Goal: Information Seeking & Learning: Learn about a topic

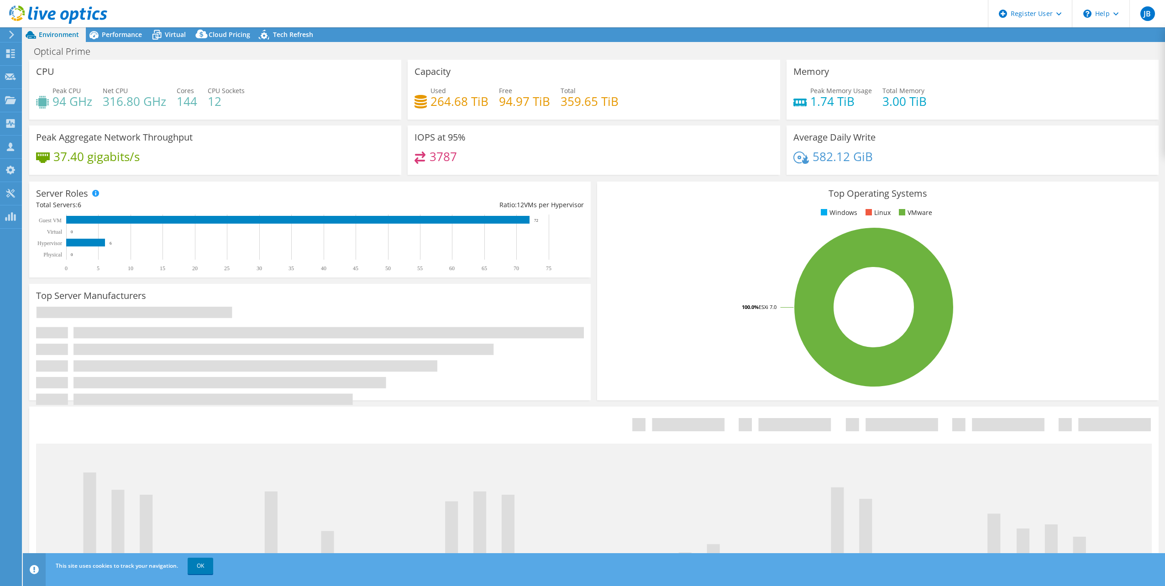
select select "EULondon"
select select "USD"
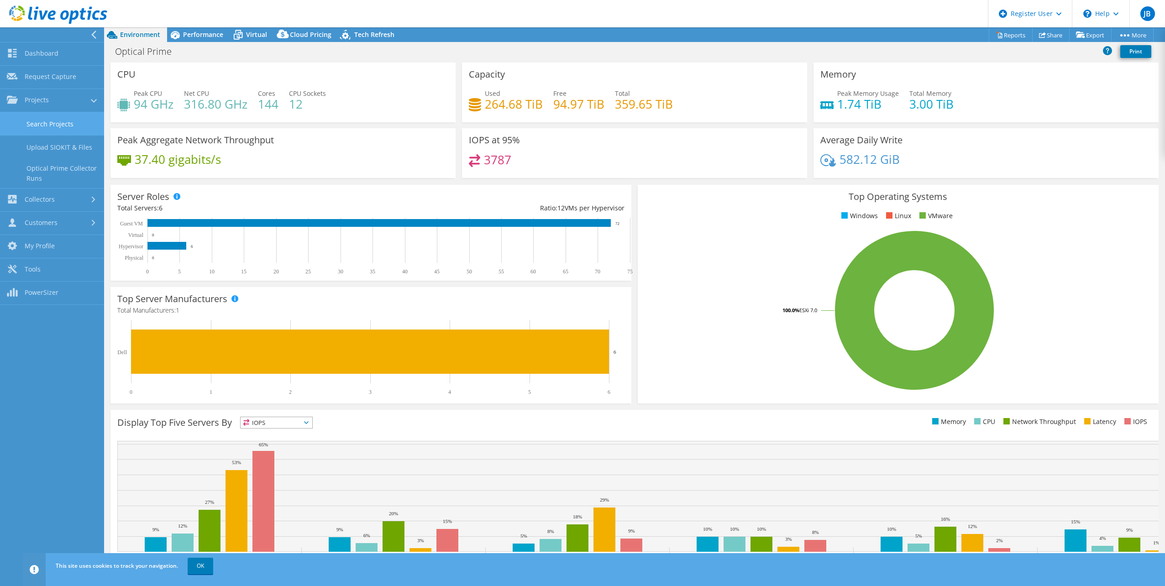
click at [63, 124] on link "Search Projects" at bounding box center [52, 123] width 104 height 23
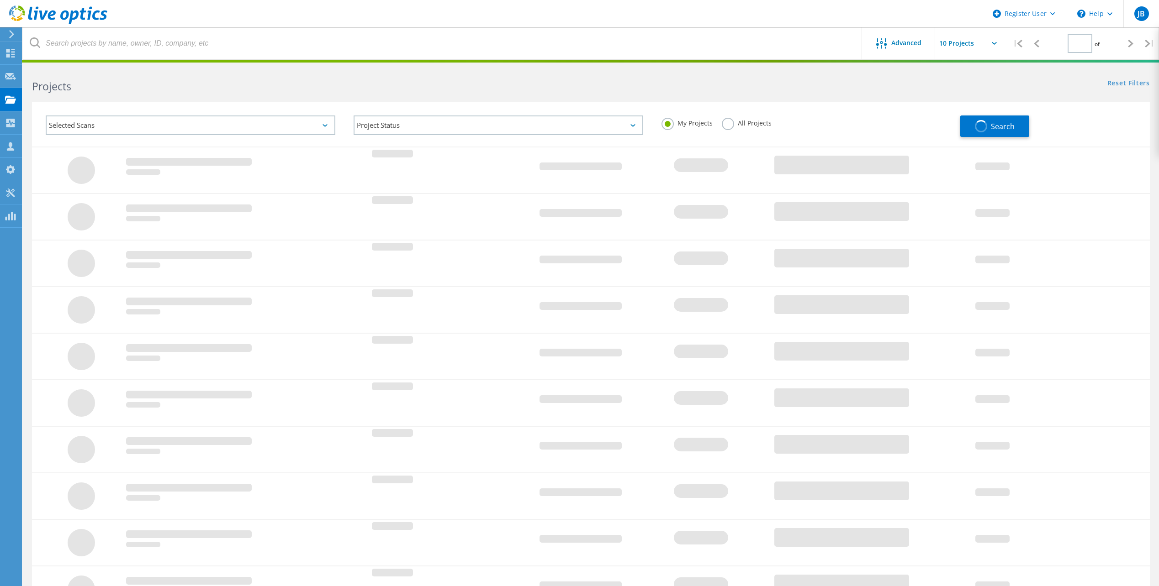
type input "1"
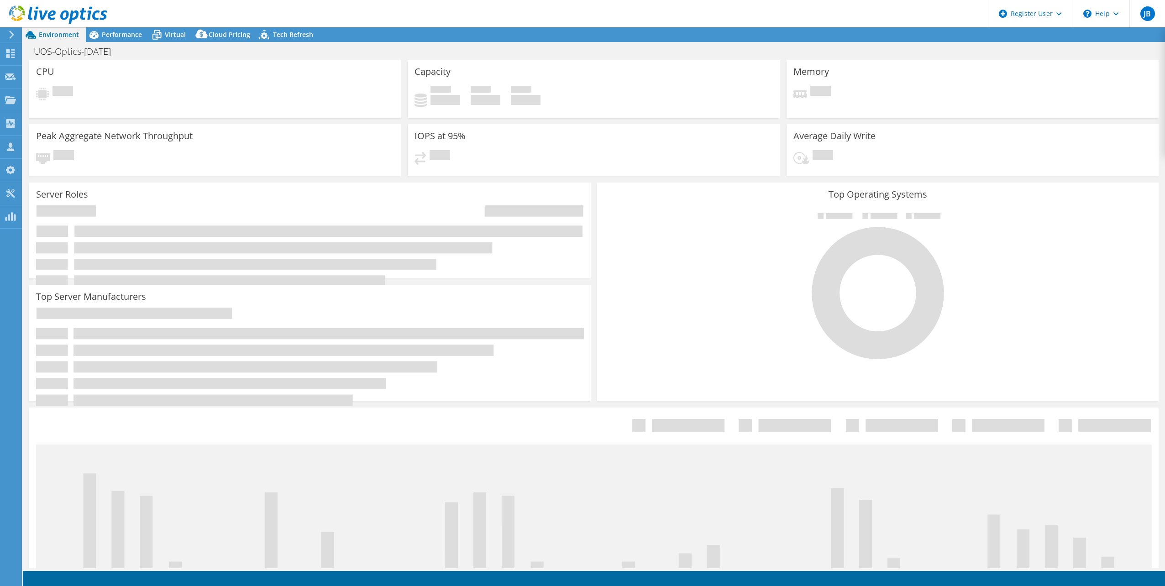
select select "USD"
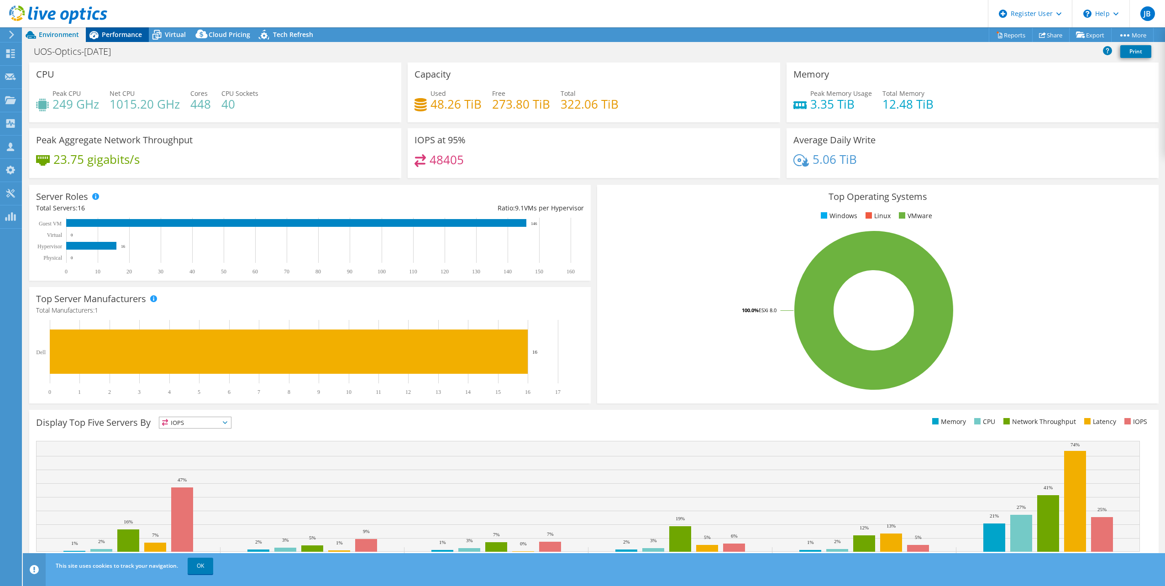
click at [127, 38] on span "Performance" at bounding box center [122, 34] width 40 height 9
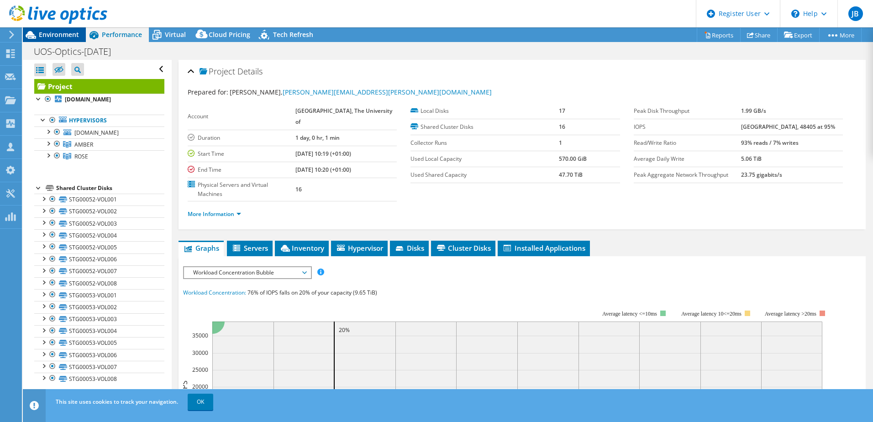
click at [77, 36] on span "Environment" at bounding box center [59, 34] width 40 height 9
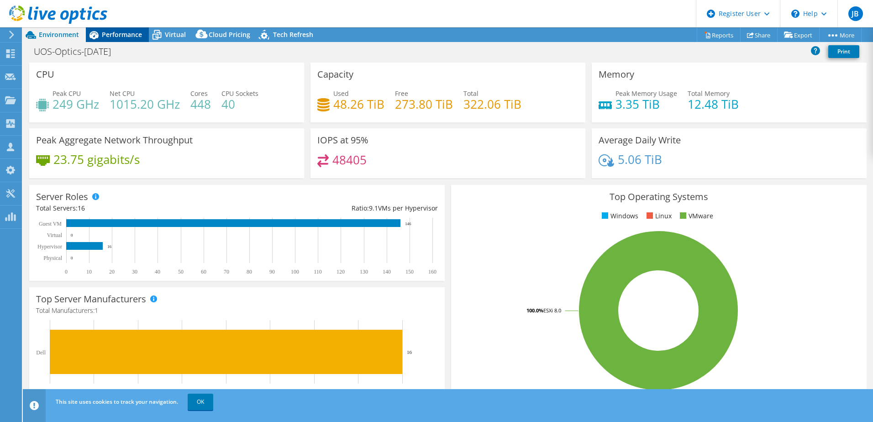
click at [125, 33] on span "Performance" at bounding box center [122, 34] width 40 height 9
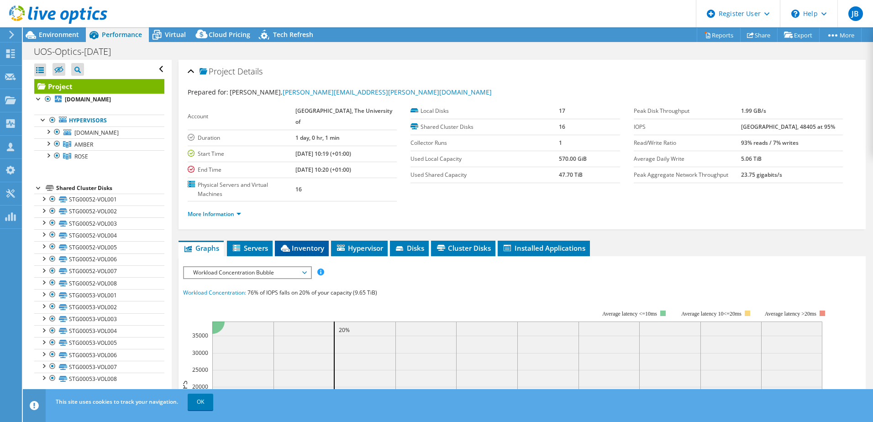
click at [319, 241] on li "Inventory" at bounding box center [302, 249] width 54 height 16
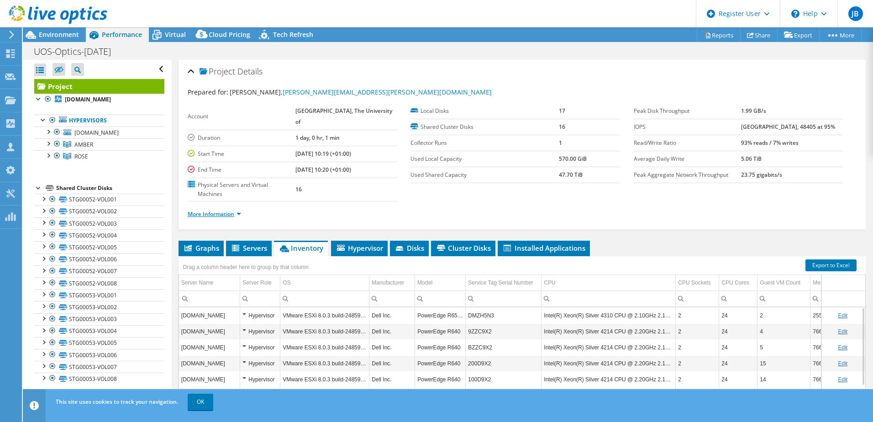
click at [217, 210] on link "More Information" at bounding box center [214, 214] width 53 height 8
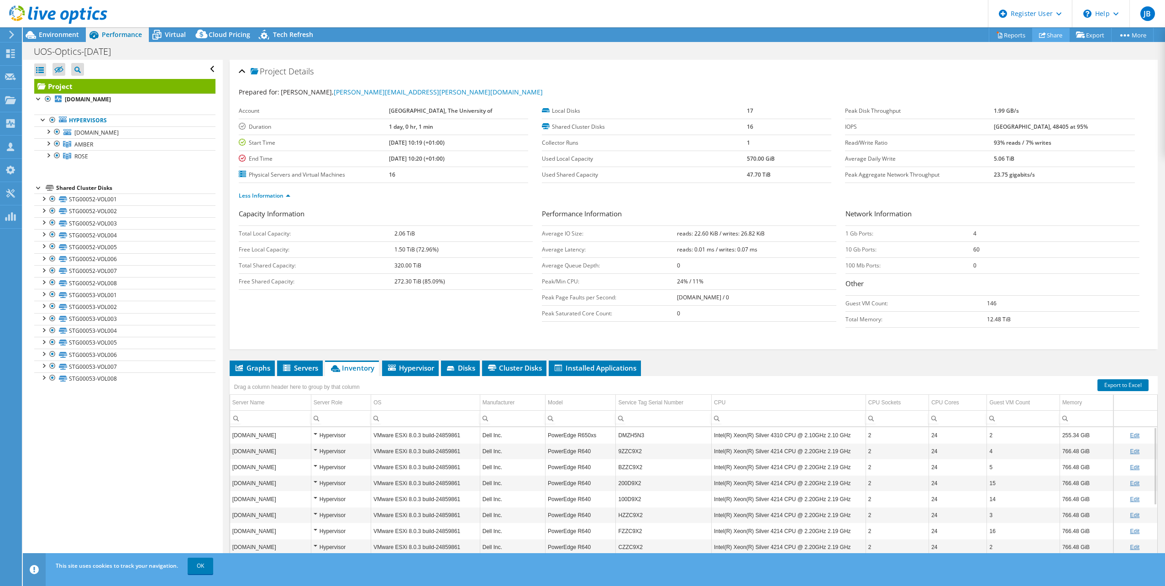
click at [1042, 38] on link "Share" at bounding box center [1051, 35] width 37 height 14
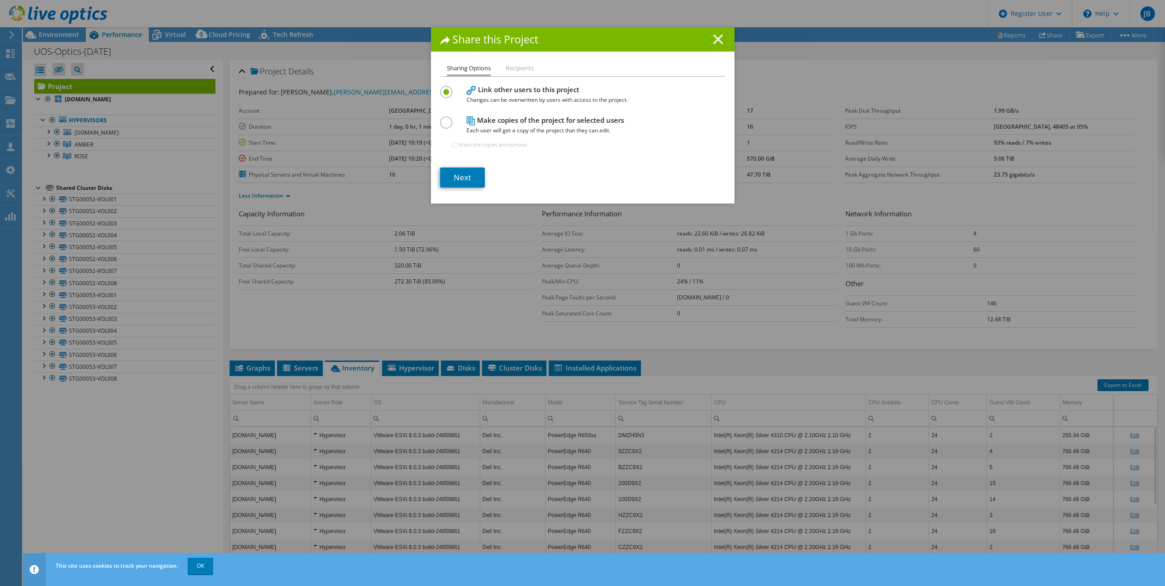
drag, startPoint x: 715, startPoint y: 42, endPoint x: 723, endPoint y: 56, distance: 16.8
click at [715, 42] on icon at bounding box center [718, 39] width 10 height 10
